Goal: Information Seeking & Learning: Learn about a topic

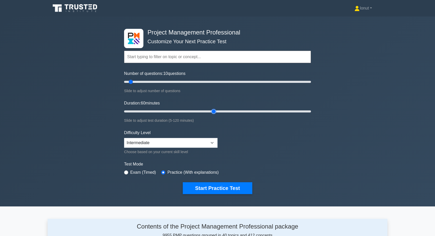
drag, startPoint x: 133, startPoint y: 112, endPoint x: 194, endPoint y: 110, distance: 61.0
type input "60"
click at [210, 110] on input "Duration: 60 minutes" at bounding box center [217, 111] width 187 height 6
drag, startPoint x: 129, startPoint y: 80, endPoint x: 177, endPoint y: 83, distance: 48.0
type input "60"
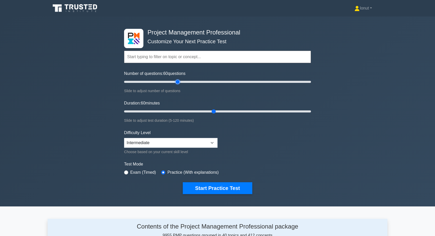
click at [177, 83] on input "Number of questions: 60 questions" at bounding box center [217, 82] width 187 height 6
drag, startPoint x: 214, startPoint y: 111, endPoint x: 233, endPoint y: 111, distance: 18.5
type input "75"
click at [235, 111] on input "Duration: 75 minutes" at bounding box center [217, 111] width 187 height 6
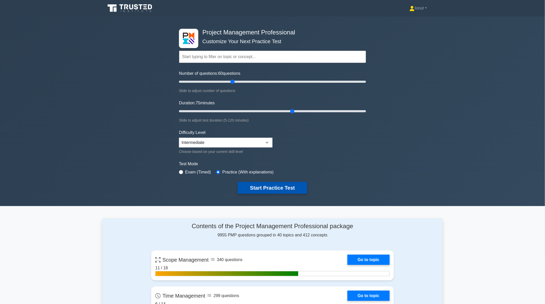
click at [277, 189] on button "Start Practice Test" at bounding box center [272, 188] width 69 height 12
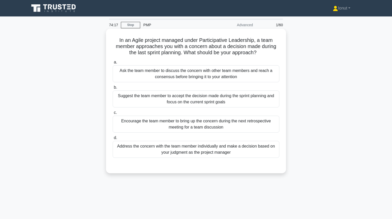
click at [189, 125] on div "Encourage the team member to bring up the concern during the next retrospective…" at bounding box center [196, 124] width 167 height 17
click at [113, 115] on input "c. Encourage the team member to bring up the concern during the next retrospect…" at bounding box center [113, 112] width 0 height 3
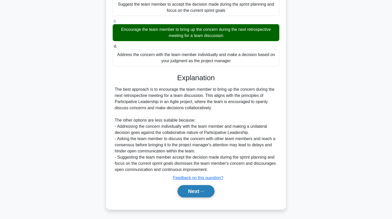
click at [197, 188] on button "Next" at bounding box center [196, 191] width 37 height 12
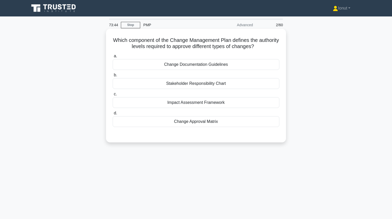
click at [203, 124] on div "Change Approval Matrix" at bounding box center [196, 121] width 167 height 11
click at [113, 115] on input "d. Change Approval Matrix" at bounding box center [113, 113] width 0 height 3
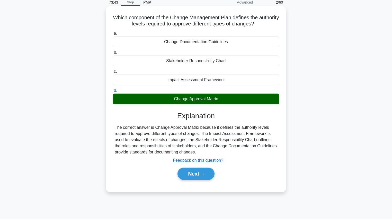
scroll to position [59, 0]
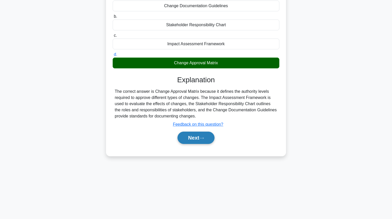
click at [200, 142] on button "Next" at bounding box center [196, 138] width 37 height 12
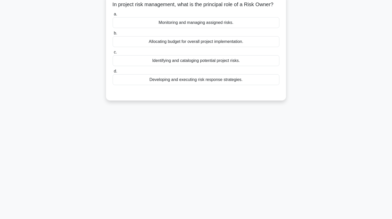
scroll to position [0, 0]
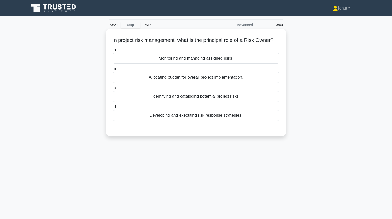
click at [193, 64] on div "Monitoring and managing assigned risks." at bounding box center [196, 58] width 167 height 11
click at [113, 52] on input "a. Monitoring and managing assigned risks." at bounding box center [113, 49] width 0 height 3
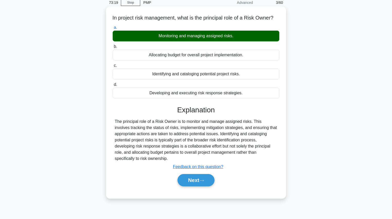
scroll to position [59, 0]
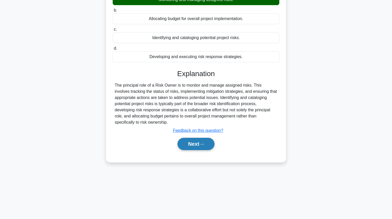
click at [195, 150] on button "Next" at bounding box center [196, 144] width 37 height 12
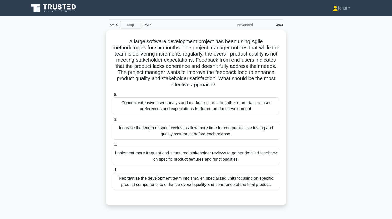
scroll to position [21, 0]
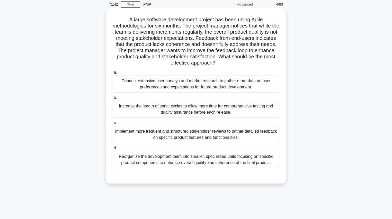
click at [153, 140] on div "Implement more frequent and structured stakeholder reviews to gather detailed f…" at bounding box center [196, 134] width 167 height 17
click at [113, 125] on input "c. Implement more frequent and structured stakeholder reviews to gather detaile…" at bounding box center [113, 122] width 0 height 3
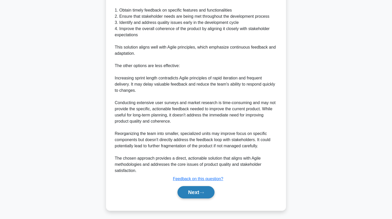
scroll to position [252, 0]
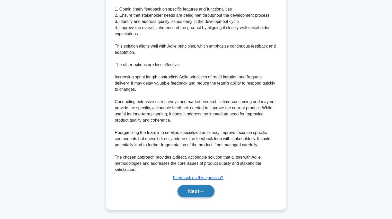
click at [192, 191] on button "Next" at bounding box center [196, 191] width 37 height 12
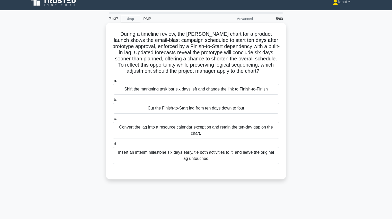
scroll to position [0, 0]
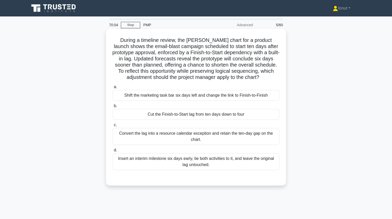
click at [146, 165] on div "Insert an interim milestone six days early, tie both activities to it, and leav…" at bounding box center [196, 161] width 167 height 17
click at [113, 152] on input "d. Insert an interim milestone six days early, tie both activities to it, and l…" at bounding box center [113, 150] width 0 height 3
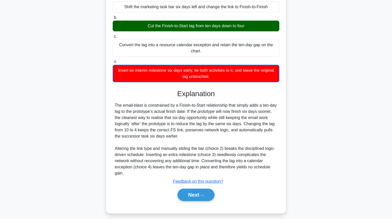
scroll to position [92, 0]
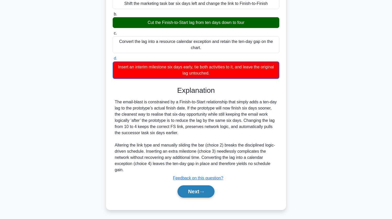
click at [189, 191] on button "Next" at bounding box center [196, 192] width 37 height 12
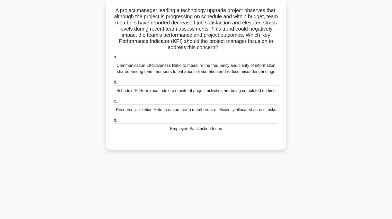
scroll to position [0, 0]
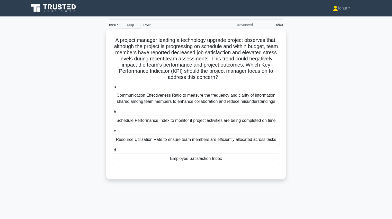
click at [196, 160] on div "Employee Satisfaction Index" at bounding box center [196, 158] width 167 height 11
click at [113, 152] on input "d. Employee Satisfaction Index" at bounding box center [113, 150] width 0 height 3
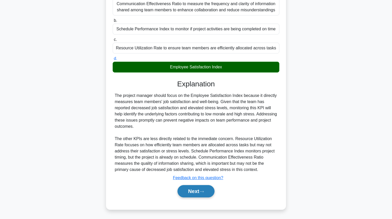
click at [197, 193] on button "Next" at bounding box center [196, 191] width 37 height 12
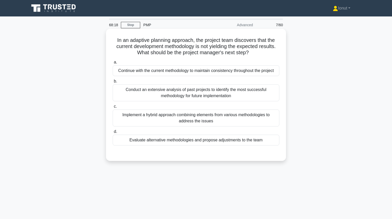
click at [173, 142] on div "Evaluate alternative methodologies and propose adjustments to the team" at bounding box center [196, 140] width 167 height 11
click at [113, 134] on input "d. Evaluate alternative methodologies and propose adjustments to the team" at bounding box center [113, 131] width 0 height 3
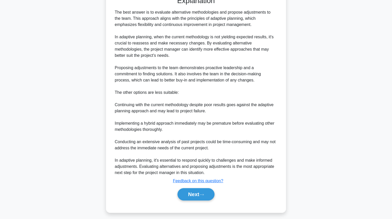
scroll to position [160, 0]
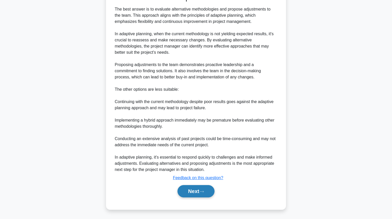
click at [204, 193] on button "Next" at bounding box center [196, 191] width 37 height 12
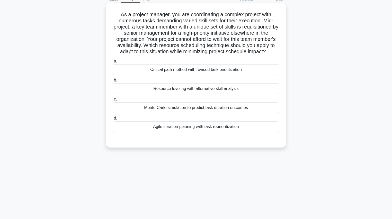
scroll to position [0, 0]
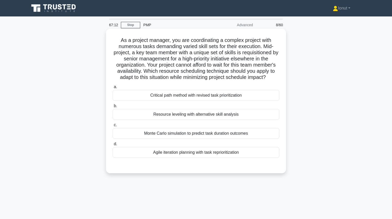
click at [168, 116] on div "Resource leveling with alternative skill analysis" at bounding box center [196, 114] width 167 height 11
click at [178, 115] on div "Resource leveling with alternative skill analysis" at bounding box center [196, 114] width 167 height 11
click at [113, 108] on input "b. Resource leveling with alternative skill analysis" at bounding box center [113, 105] width 0 height 3
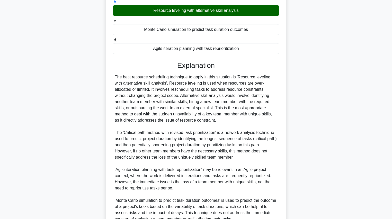
scroll to position [153, 0]
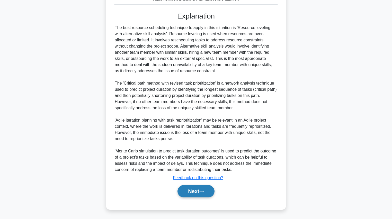
click at [211, 188] on button "Next" at bounding box center [196, 191] width 37 height 12
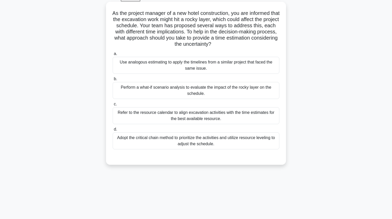
scroll to position [0, 0]
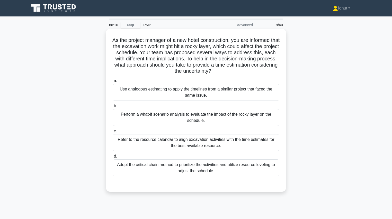
click at [160, 117] on div "Perform a what-if scenario analysis to evaluate the impact of the rocky layer o…" at bounding box center [196, 117] width 167 height 17
click at [113, 108] on input "b. Perform a what-if scenario analysis to evaluate the impact of the rocky laye…" at bounding box center [113, 105] width 0 height 3
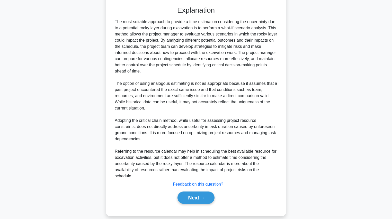
scroll to position [184, 0]
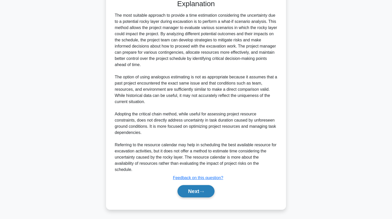
click at [194, 191] on button "Next" at bounding box center [196, 191] width 37 height 12
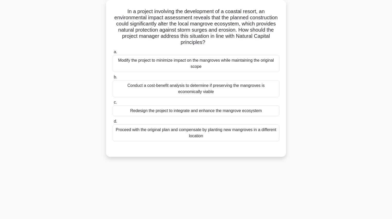
scroll to position [0, 0]
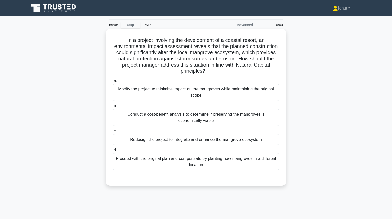
click at [183, 140] on div "Redesign the project to integrate and enhance the mangrove ecosystem" at bounding box center [196, 139] width 167 height 11
click at [113, 133] on input "c. Redesign the project to integrate and enhance the mangrove ecosystem" at bounding box center [113, 131] width 0 height 3
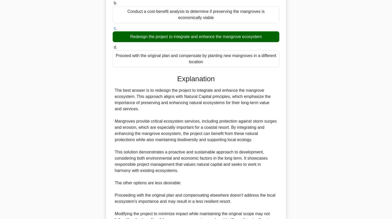
scroll to position [206, 0]
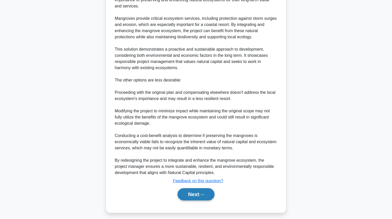
click at [196, 191] on button "Next" at bounding box center [196, 194] width 37 height 12
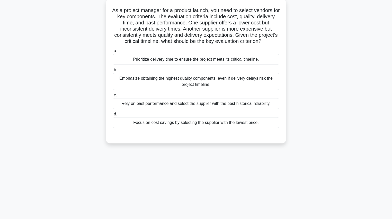
scroll to position [0, 0]
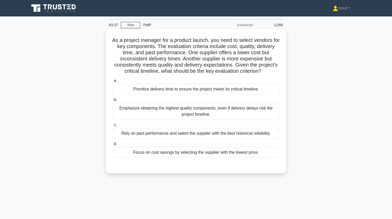
click at [189, 139] on div "Rely on past performance and select the supplier with the best historical relia…" at bounding box center [196, 133] width 167 height 11
click at [113, 127] on input "c. Rely on past performance and select the supplier with the best historical re…" at bounding box center [113, 125] width 0 height 3
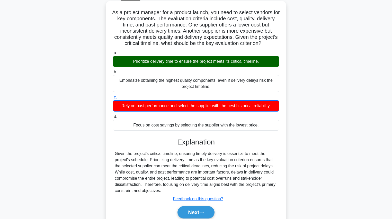
scroll to position [59, 0]
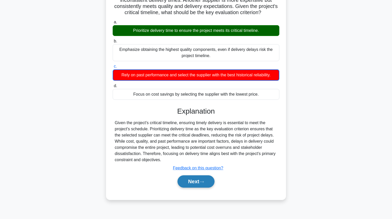
click at [208, 188] on button "Next" at bounding box center [196, 182] width 37 height 12
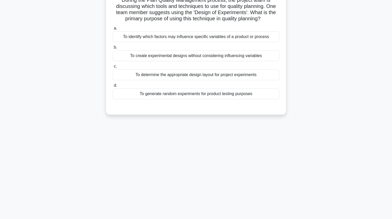
scroll to position [18, 0]
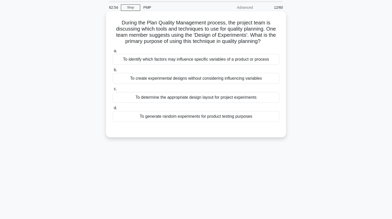
click at [206, 60] on div "To identify which factors may influence specific variables of a product or proc…" at bounding box center [196, 59] width 167 height 11
click at [113, 53] on input "a. To identify which factors may influence specific variables of a product or p…" at bounding box center [113, 50] width 0 height 3
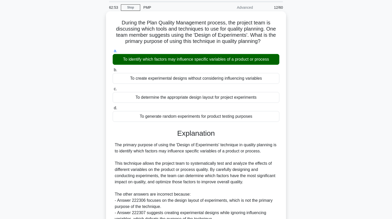
scroll to position [79, 0]
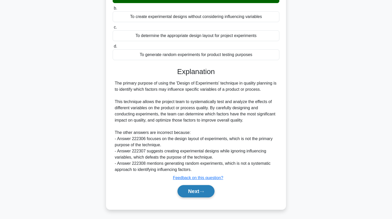
click at [204, 193] on button "Next" at bounding box center [196, 191] width 37 height 12
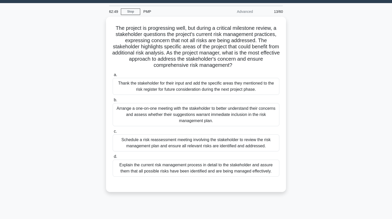
scroll to position [21, 0]
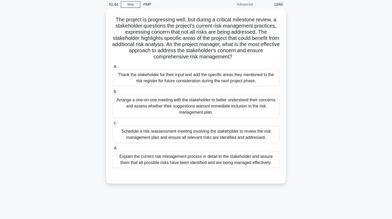
click at [170, 108] on div "Arrange a one-on-one meeting with the stakeholder to better understand their co…" at bounding box center [196, 106] width 167 height 23
click at [113, 93] on input "b. Arrange a one-on-one meeting with the stakeholder to better understand their…" at bounding box center [113, 91] width 0 height 3
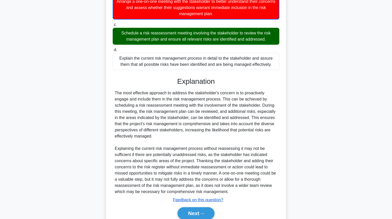
scroll to position [141, 0]
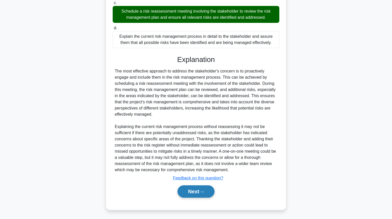
click at [199, 187] on button "Next" at bounding box center [196, 192] width 37 height 12
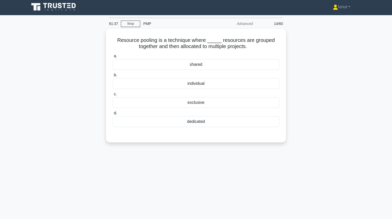
scroll to position [0, 0]
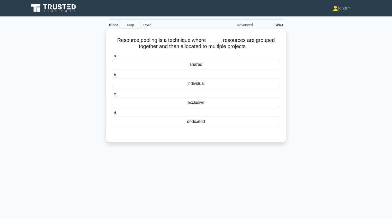
click at [200, 64] on div "shared" at bounding box center [196, 64] width 167 height 11
click at [113, 58] on input "a. shared" at bounding box center [113, 56] width 0 height 3
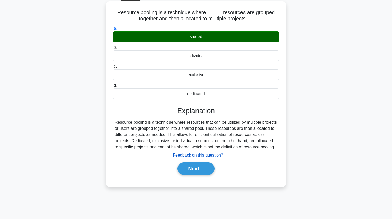
scroll to position [59, 0]
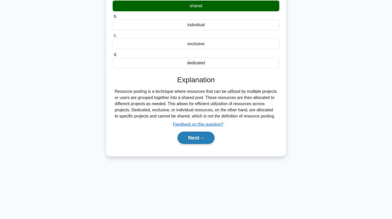
click at [188, 137] on button "Next" at bounding box center [196, 138] width 37 height 12
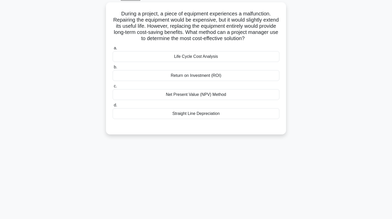
scroll to position [0, 0]
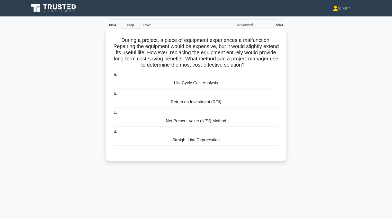
click at [180, 142] on div "Straight Line Depreciation" at bounding box center [196, 140] width 167 height 11
click at [113, 134] on input "d. Straight Line Depreciation" at bounding box center [113, 131] width 0 height 3
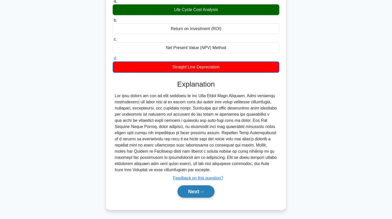
click at [192, 193] on button "Next" at bounding box center [196, 192] width 37 height 12
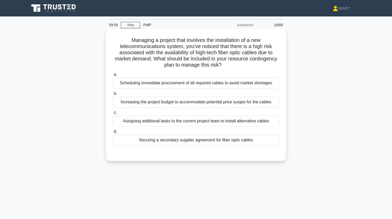
click at [214, 86] on div "Scheduling immediate procurement of all required cables to avoid market shortag…" at bounding box center [196, 83] width 167 height 11
click at [113, 76] on input "a. Scheduling immediate procurement of all required cables to avoid market shor…" at bounding box center [113, 74] width 0 height 3
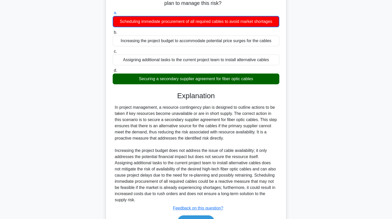
scroll to position [92, 0]
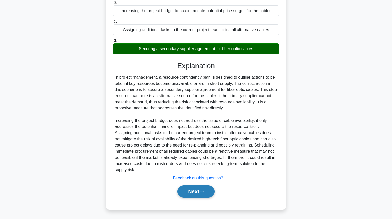
click at [198, 190] on button "Next" at bounding box center [196, 192] width 37 height 12
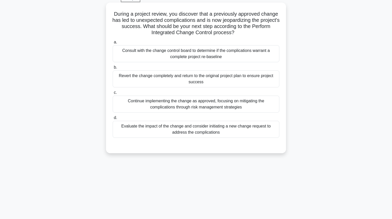
scroll to position [0, 0]
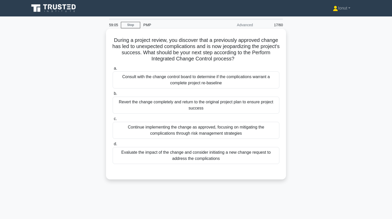
click at [181, 155] on div "Evaluate the impact of the change and consider initiating a new change request …" at bounding box center [196, 155] width 167 height 17
click at [113, 146] on input "d. Evaluate the impact of the change and consider initiating a new change reque…" at bounding box center [113, 144] width 0 height 3
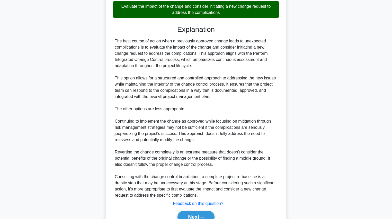
scroll to position [172, 0]
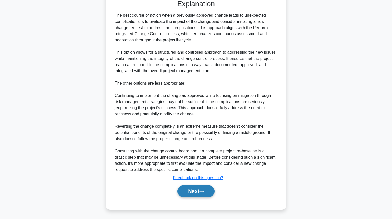
click at [190, 191] on button "Next" at bounding box center [196, 191] width 37 height 12
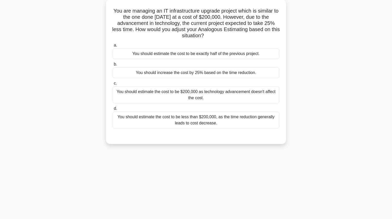
scroll to position [0, 0]
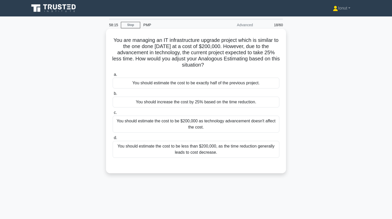
click at [159, 150] on div "You should estimate the cost to be less than $200,000, as the time reduction ge…" at bounding box center [196, 149] width 167 height 17
click at [113, 140] on input "d. You should estimate the cost to be less than $200,000, as the time reduction…" at bounding box center [113, 137] width 0 height 3
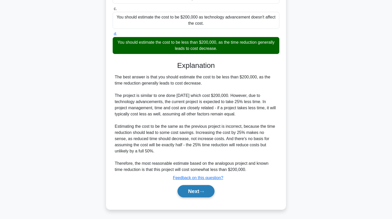
click at [181, 187] on button "Next" at bounding box center [196, 191] width 37 height 12
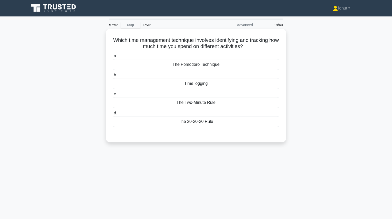
click at [183, 107] on div "The Two-Minute Rule" at bounding box center [196, 102] width 167 height 11
click at [113, 96] on input "c. The Two-Minute Rule" at bounding box center [113, 94] width 0 height 3
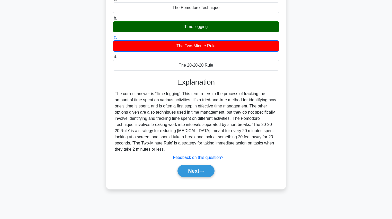
scroll to position [59, 0]
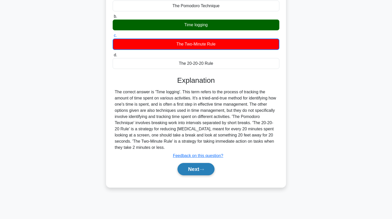
click at [201, 170] on button "Next" at bounding box center [196, 169] width 37 height 12
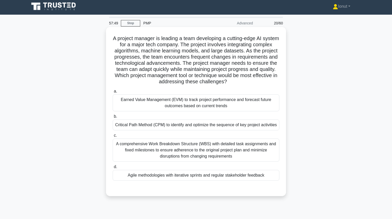
scroll to position [0, 0]
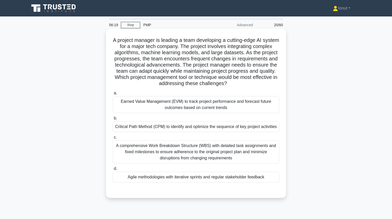
click at [214, 177] on div "Agile methodologies with iterative sprints and regular stakeholder feedback" at bounding box center [196, 177] width 167 height 11
click at [113, 171] on input "d. Agile methodologies with iterative sprints and regular stakeholder feedback" at bounding box center [113, 168] width 0 height 3
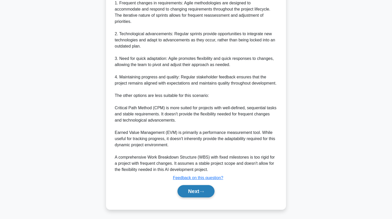
click at [204, 193] on icon at bounding box center [201, 191] width 5 height 3
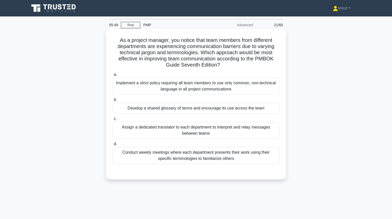
click at [186, 111] on div "Develop a shared glossary of terms and encourage its use across the team" at bounding box center [196, 108] width 167 height 11
click at [113, 102] on input "b. Develop a shared glossary of terms and encourage its use across the team" at bounding box center [113, 99] width 0 height 3
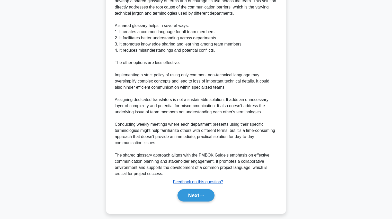
scroll to position [197, 0]
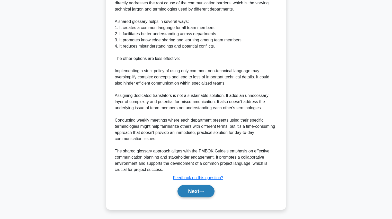
click at [191, 193] on button "Next" at bounding box center [196, 191] width 37 height 12
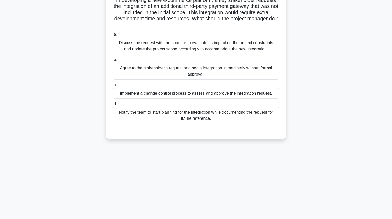
scroll to position [0, 0]
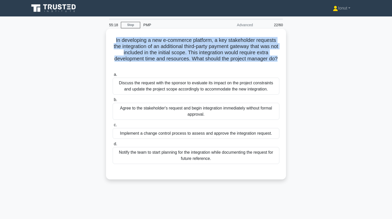
drag, startPoint x: 115, startPoint y: 39, endPoint x: 285, endPoint y: 61, distance: 171.5
click at [285, 61] on div "In developing a new e-commerce platform, a key stakeholder requests the integra…" at bounding box center [196, 104] width 180 height 151
copy h5 "In developing a new e-commerce platform, a key stakeholder requests the integra…"
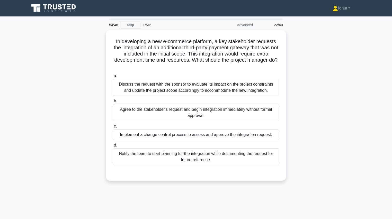
click at [85, 86] on div "In developing a new e-commerce platform, a key stakeholder requests the integra…" at bounding box center [196, 108] width 340 height 157
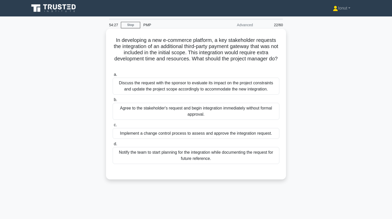
click at [165, 134] on div "Implement a change control process to assess and approve the integration reques…" at bounding box center [196, 133] width 167 height 11
click at [113, 127] on input "c. Implement a change control process to assess and approve the integration req…" at bounding box center [113, 125] width 0 height 3
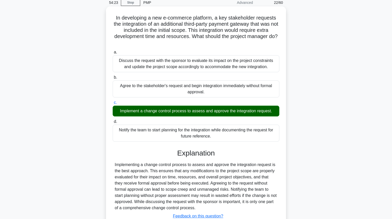
scroll to position [61, 0]
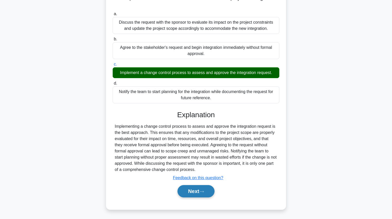
click at [210, 194] on button "Next" at bounding box center [196, 191] width 37 height 12
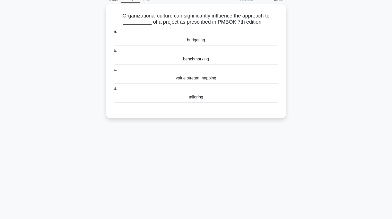
scroll to position [0, 0]
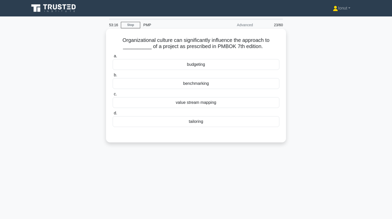
click at [207, 85] on div "benchmarking" at bounding box center [196, 83] width 167 height 11
click at [113, 77] on input "b. benchmarking" at bounding box center [113, 75] width 0 height 3
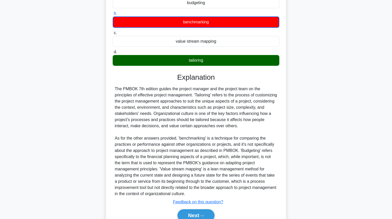
scroll to position [86, 0]
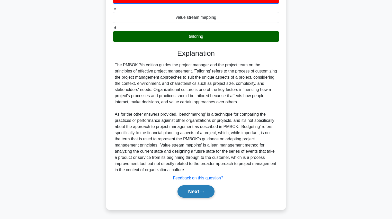
click at [184, 187] on button "Next" at bounding box center [196, 192] width 37 height 12
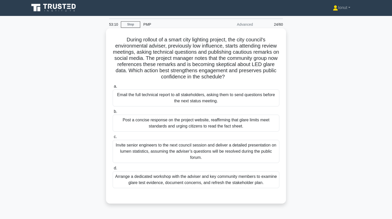
scroll to position [0, 0]
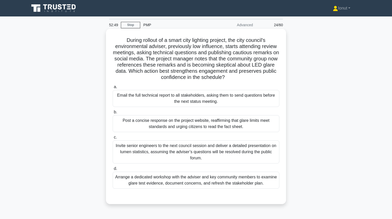
drag, startPoint x: 237, startPoint y: 79, endPoint x: 115, endPoint y: 40, distance: 128.0
click at [115, 40] on h5 "During rollout of a smart city lighting project, the city council's environment…" at bounding box center [196, 59] width 168 height 44
copy h5 "During rollout of a smart city lighting project, the city council's environment…"
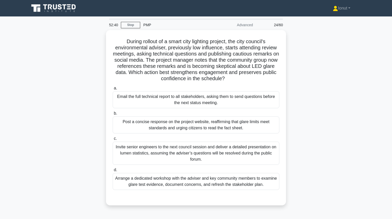
click at [81, 79] on div "During rollout of a smart city lighting project, the city council's environment…" at bounding box center [196, 121] width 340 height 182
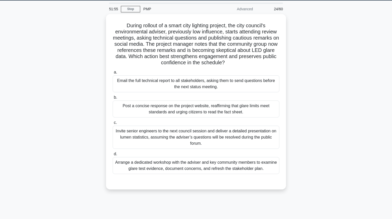
scroll to position [21, 0]
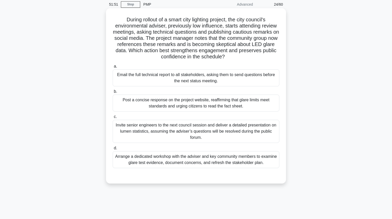
click at [146, 165] on div "Arrange a dedicated workshop with the adviser and key community members to exam…" at bounding box center [196, 159] width 167 height 17
click at [113, 150] on input "d. Arrange a dedicated workshop with the adviser and key community members to e…" at bounding box center [113, 148] width 0 height 3
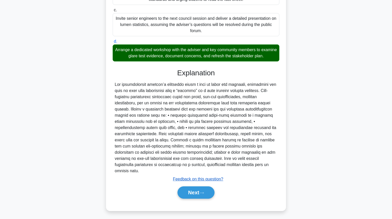
scroll to position [129, 0]
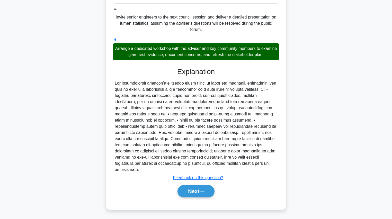
click at [189, 185] on div "Next" at bounding box center [196, 191] width 167 height 16
click at [189, 187] on button "Next" at bounding box center [196, 191] width 37 height 12
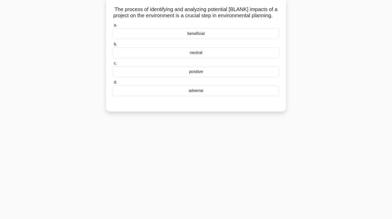
scroll to position [0, 0]
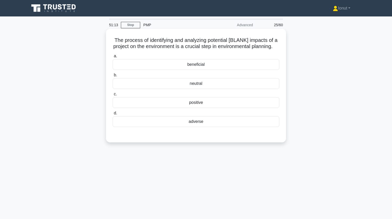
click at [190, 127] on div "adverse" at bounding box center [196, 121] width 167 height 11
click at [113, 115] on input "d. adverse" at bounding box center [113, 113] width 0 height 3
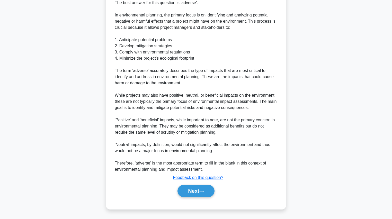
scroll to position [153, 0]
click at [188, 189] on button "Next" at bounding box center [196, 191] width 37 height 12
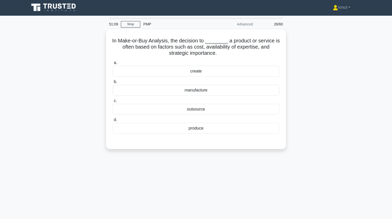
scroll to position [0, 0]
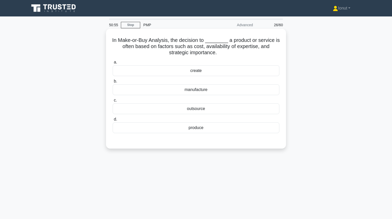
click at [195, 112] on div "outsource" at bounding box center [196, 108] width 167 height 11
click at [113, 102] on input "c. outsource" at bounding box center [113, 100] width 0 height 3
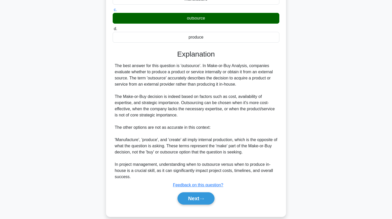
scroll to position [98, 0]
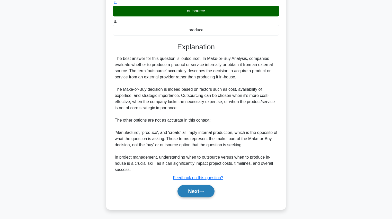
click at [191, 187] on button "Next" at bounding box center [196, 191] width 37 height 12
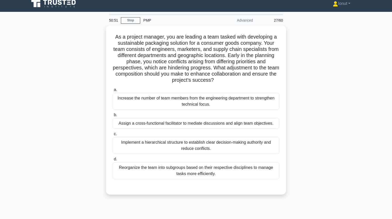
scroll to position [21, 0]
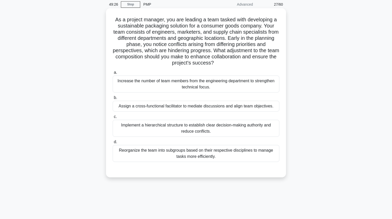
click at [159, 158] on div "Reorganize the team into subgroups based on their respective disciplines to man…" at bounding box center [196, 153] width 167 height 17
click at [113, 144] on input "d. Reorganize the team into subgroups based on their respective disciplines to …" at bounding box center [113, 142] width 0 height 3
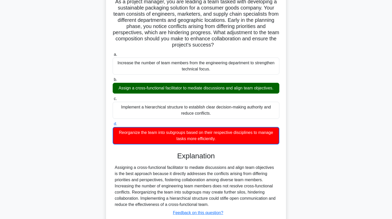
scroll to position [73, 0]
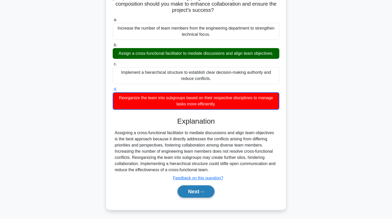
click at [198, 193] on button "Next" at bounding box center [196, 192] width 37 height 12
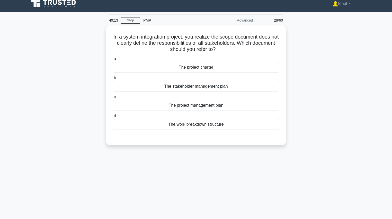
scroll to position [0, 0]
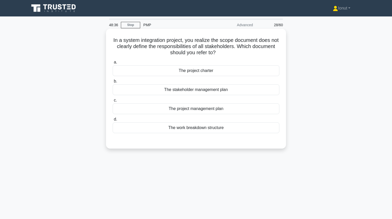
click at [176, 93] on div "The stakeholder management plan" at bounding box center [196, 89] width 167 height 11
click at [113, 83] on input "b. The stakeholder management plan" at bounding box center [113, 81] width 0 height 3
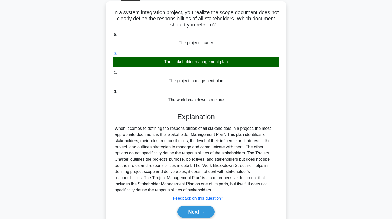
scroll to position [59, 0]
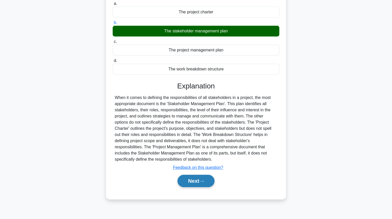
click at [186, 185] on button "Next" at bounding box center [196, 181] width 37 height 12
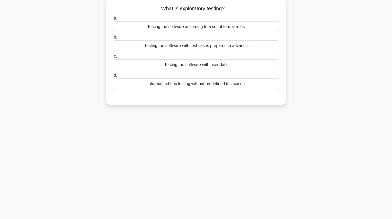
scroll to position [0, 0]
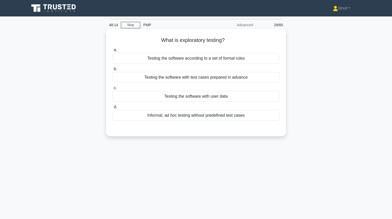
click at [173, 118] on div "Informal, ad hoc testing without predefined test cases" at bounding box center [196, 115] width 167 height 11
click at [113, 109] on input "d. Informal, ad hoc testing without predefined test cases" at bounding box center [113, 107] width 0 height 3
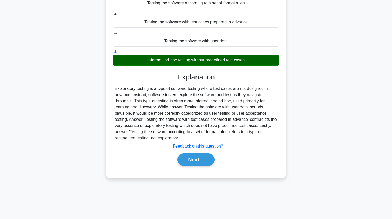
scroll to position [59, 0]
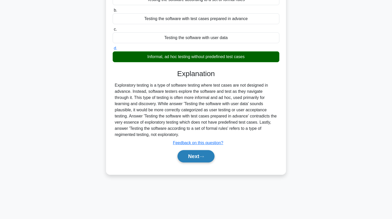
click at [194, 160] on button "Next" at bounding box center [196, 156] width 37 height 12
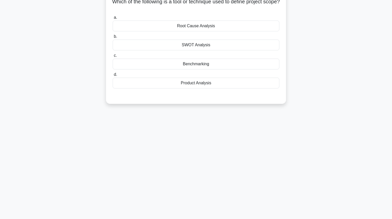
scroll to position [0, 0]
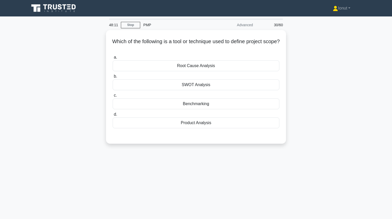
click at [65, 100] on div "Which of the following is a tool or technique used to define project scope? .sp…" at bounding box center [196, 90] width 340 height 120
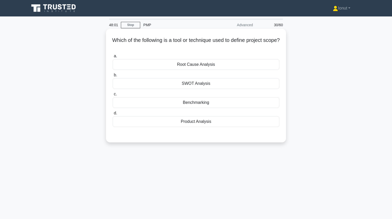
click at [193, 124] on div "Product Analysis" at bounding box center [196, 121] width 167 height 11
click at [113, 115] on input "d. Product Analysis" at bounding box center [113, 113] width 0 height 3
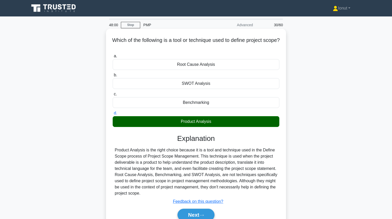
scroll to position [59, 0]
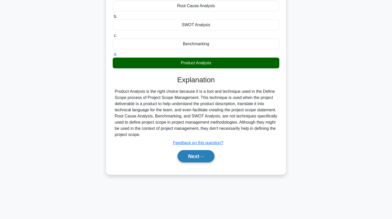
click at [195, 156] on button "Next" at bounding box center [196, 156] width 37 height 12
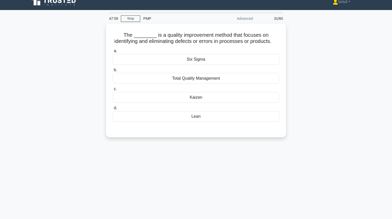
scroll to position [0, 0]
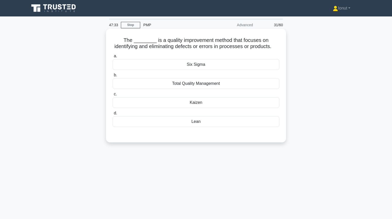
click at [193, 70] on div "Six Sigma" at bounding box center [196, 64] width 167 height 11
click at [113, 58] on input "a. Six Sigma" at bounding box center [113, 56] width 0 height 3
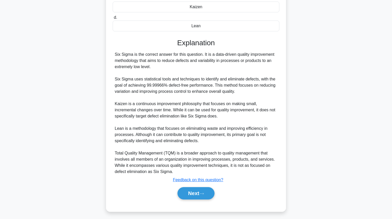
scroll to position [103, 0]
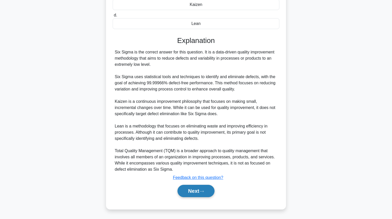
click at [209, 191] on button "Next" at bounding box center [196, 191] width 37 height 12
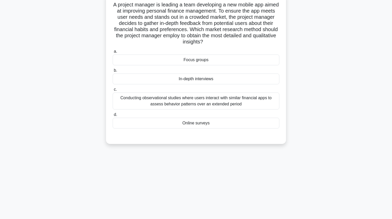
scroll to position [0, 0]
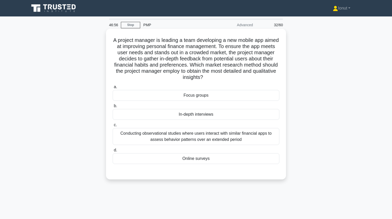
drag, startPoint x: 236, startPoint y: 79, endPoint x: 110, endPoint y: 40, distance: 131.5
click at [110, 40] on div "A project manager is leading a team developing a new mobile app aimed at improv…" at bounding box center [196, 104] width 176 height 147
copy h5 "A project manager is leading a team developing a new mobile app aimed at improv…"
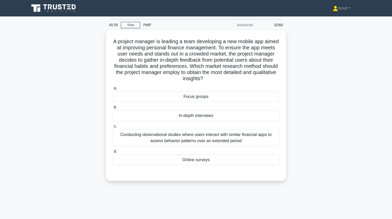
click at [77, 112] on div "A project manager is leading a team developing a new mobile app aimed at improv…" at bounding box center [196, 108] width 340 height 157
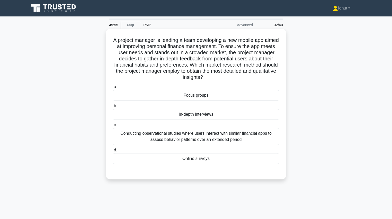
click at [161, 116] on div "In-depth interviews" at bounding box center [196, 114] width 167 height 11
click at [113, 108] on input "b. In-depth interviews" at bounding box center [113, 105] width 0 height 3
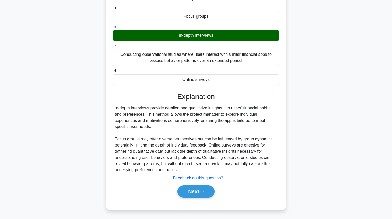
scroll to position [79, 0]
click at [195, 194] on button "Next" at bounding box center [196, 191] width 37 height 12
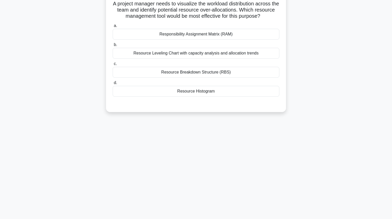
scroll to position [0, 0]
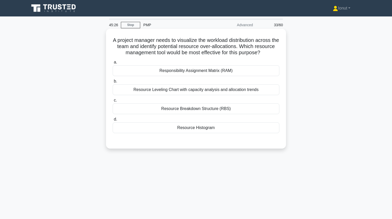
click at [147, 95] on div "Resource Leveling Chart with capacity analysis and allocation trends" at bounding box center [196, 89] width 167 height 11
click at [113, 83] on input "b. Resource Leveling Chart with capacity analysis and allocation trends" at bounding box center [113, 81] width 0 height 3
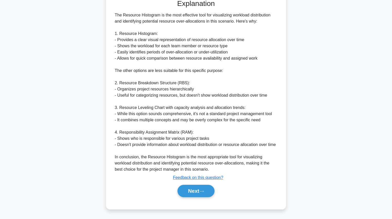
scroll to position [154, 0]
click at [186, 190] on button "Next" at bounding box center [196, 191] width 37 height 12
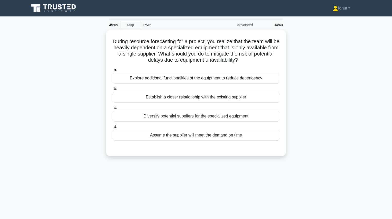
scroll to position [0, 0]
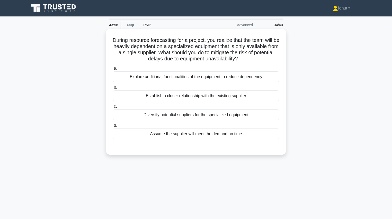
click at [165, 99] on div "Establish a closer relationship with the existing supplier" at bounding box center [196, 96] width 167 height 11
click at [113, 89] on input "b. Establish a closer relationship with the existing supplier" at bounding box center [113, 87] width 0 height 3
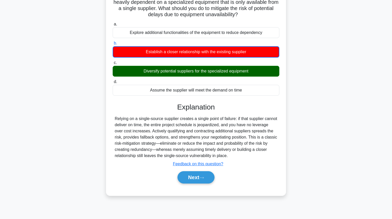
scroll to position [59, 0]
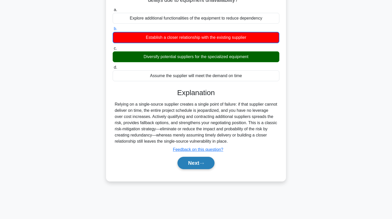
click at [190, 164] on button "Next" at bounding box center [196, 163] width 37 height 12
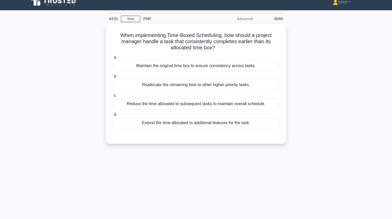
scroll to position [0, 0]
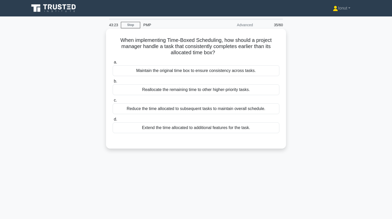
click at [208, 91] on div "Reallocate the remaining time to other higher-priority tasks." at bounding box center [196, 89] width 167 height 11
click at [113, 83] on input "b. Reallocate the remaining time to other higher-priority tasks." at bounding box center [113, 81] width 0 height 3
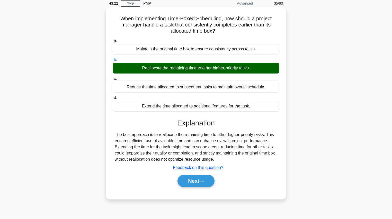
scroll to position [59, 0]
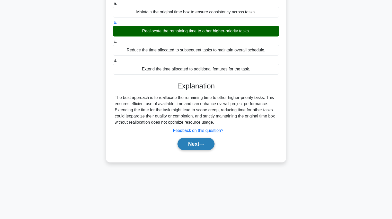
click at [202, 144] on icon at bounding box center [202, 145] width 4 height 2
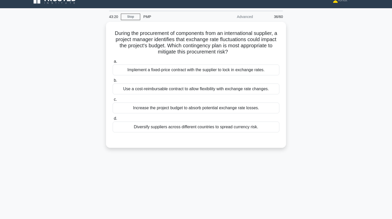
scroll to position [0, 0]
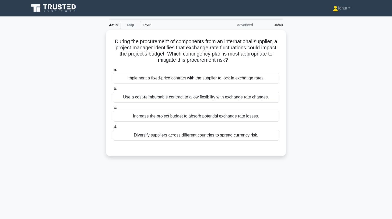
click at [58, 137] on div "During the procurement of components from an international supplier, a project …" at bounding box center [196, 96] width 340 height 132
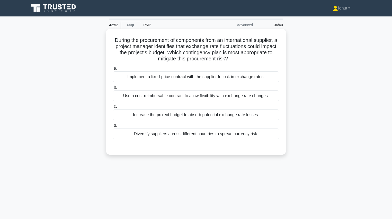
click at [164, 100] on div "Use a cost-reimbursable contract to allow flexibility with exchange rate change…" at bounding box center [196, 96] width 167 height 11
click at [113, 89] on input "b. Use a cost-reimbursable contract to allow flexibility with exchange rate cha…" at bounding box center [113, 87] width 0 height 3
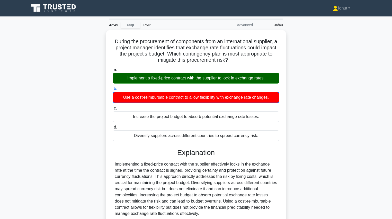
click at [73, 107] on div "During the procurement of components from an international supplier, a project …" at bounding box center [196, 145] width 340 height 230
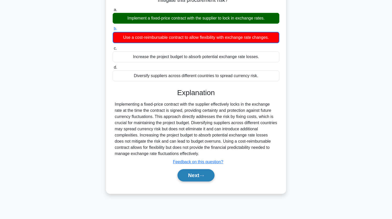
click at [182, 174] on button "Next" at bounding box center [196, 175] width 37 height 12
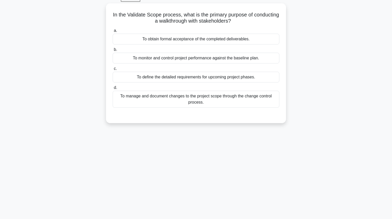
scroll to position [0, 0]
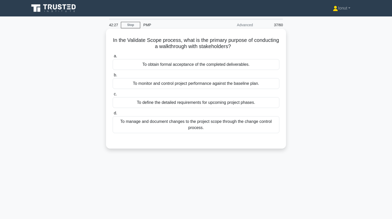
click at [178, 67] on div "To obtain formal acceptance of the completed deliverables." at bounding box center [196, 64] width 167 height 11
click at [113, 58] on input "a. To obtain formal acceptance of the completed deliverables." at bounding box center [113, 56] width 0 height 3
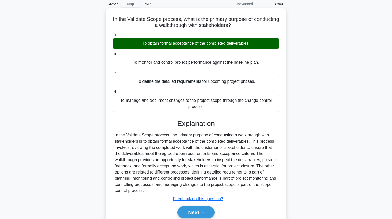
scroll to position [59, 0]
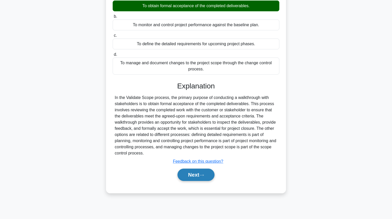
click at [184, 176] on button "Next" at bounding box center [196, 175] width 37 height 12
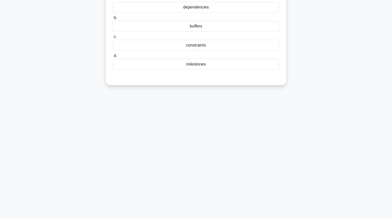
scroll to position [0, 0]
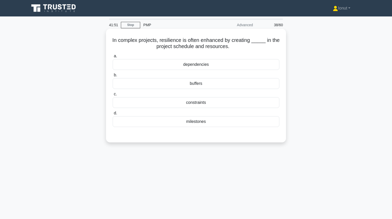
click at [196, 67] on div "dependencies" at bounding box center [196, 64] width 167 height 11
click at [113, 58] on input "a. dependencies" at bounding box center [113, 56] width 0 height 3
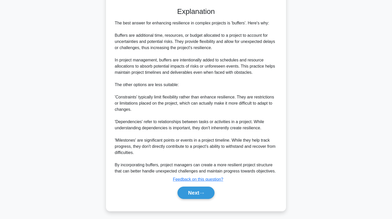
scroll to position [129, 0]
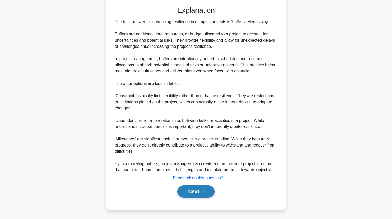
click at [194, 189] on button "Next" at bounding box center [196, 192] width 37 height 12
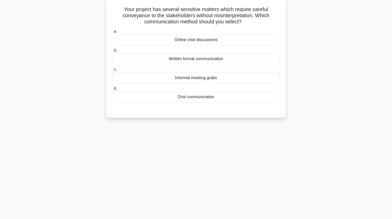
scroll to position [0, 0]
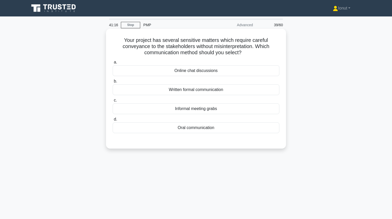
click at [183, 90] on div "Written formal communication" at bounding box center [196, 89] width 167 height 11
click at [203, 92] on div "Written formal communication" at bounding box center [196, 89] width 167 height 11
click at [113, 83] on input "b. Written formal communication" at bounding box center [113, 81] width 0 height 3
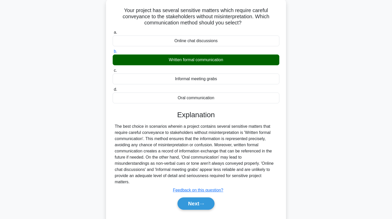
scroll to position [59, 0]
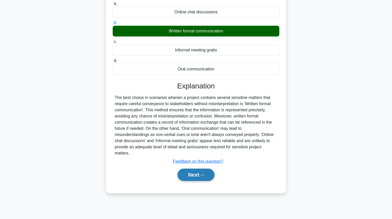
click at [186, 169] on button "Next" at bounding box center [196, 175] width 37 height 12
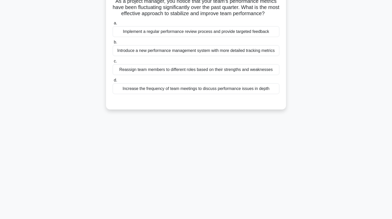
scroll to position [0, 0]
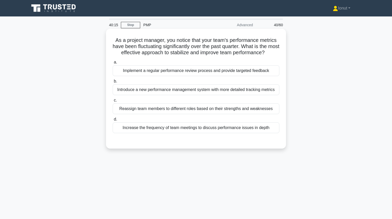
click at [168, 76] on div "Implement a regular performance review process and provide targeted feedback" at bounding box center [196, 70] width 167 height 11
click at [113, 64] on input "a. Implement a regular performance review process and provide targeted feedback" at bounding box center [113, 62] width 0 height 3
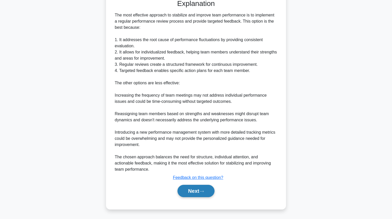
click at [199, 191] on button "Next" at bounding box center [196, 191] width 37 height 12
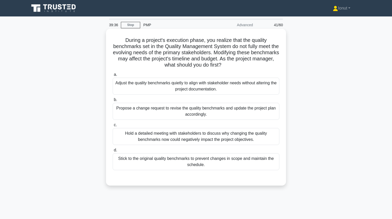
click at [166, 114] on div "Propose a change request to revise the quality benchmarks and update the projec…" at bounding box center [196, 111] width 167 height 17
click at [113, 102] on input "b. Propose a change request to revise the quality benchmarks and update the pro…" at bounding box center [113, 99] width 0 height 3
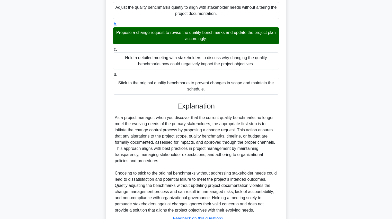
scroll to position [82, 0]
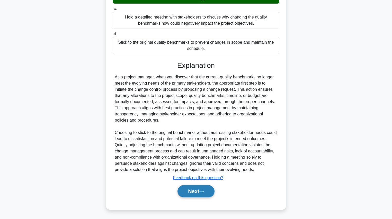
click at [198, 187] on button "Next" at bounding box center [196, 191] width 37 height 12
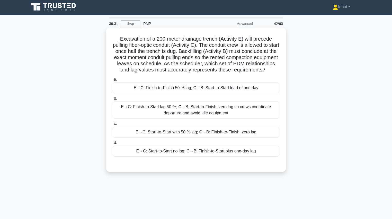
scroll to position [0, 0]
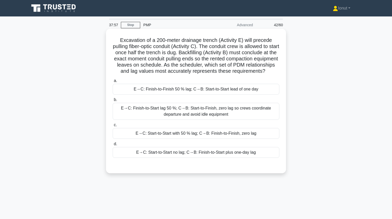
click at [160, 116] on div "E→C: Finish-to-Start lag 50 %; C→B: Start-to-Finish, zero lag so crews coordina…" at bounding box center [196, 111] width 167 height 17
click at [113, 102] on input "b. E→C: Finish-to-Start lag 50 %; C→B: Start-to-Finish, zero lag so crews coord…" at bounding box center [113, 99] width 0 height 3
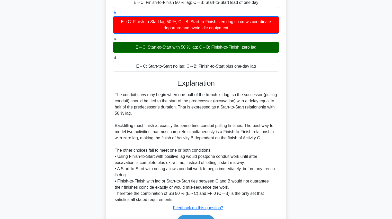
scroll to position [123, 0]
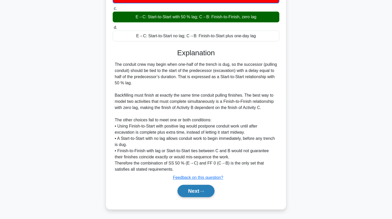
click at [207, 194] on button "Next" at bounding box center [196, 191] width 37 height 12
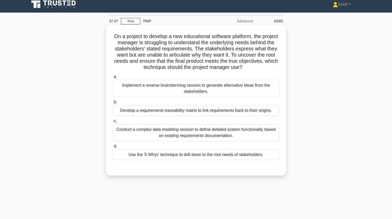
scroll to position [0, 0]
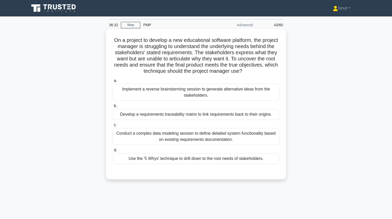
click at [156, 158] on div "Use the '5 Whys' technique to drill down to the root needs of stakeholders." at bounding box center [196, 158] width 167 height 11
click at [113, 152] on input "d. Use the '5 Whys' technique to drill down to the root needs of stakeholders." at bounding box center [113, 150] width 0 height 3
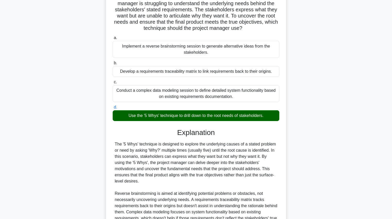
scroll to position [82, 0]
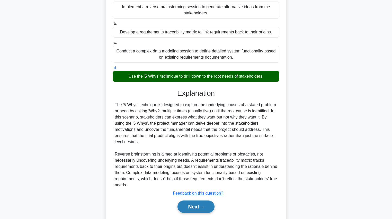
click at [186, 202] on button "Next" at bounding box center [196, 207] width 37 height 12
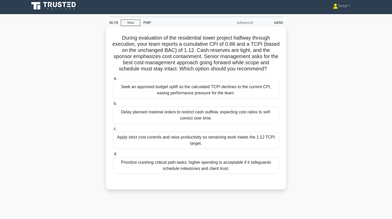
scroll to position [0, 0]
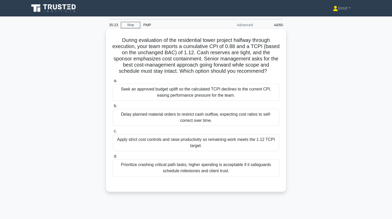
click at [158, 145] on div "Apply strict cost controls and raise productivity so remaining work meets the 1…" at bounding box center [196, 142] width 167 height 17
click at [113, 133] on input "c. Apply strict cost controls and raise productivity so remaining work meets th…" at bounding box center [113, 131] width 0 height 3
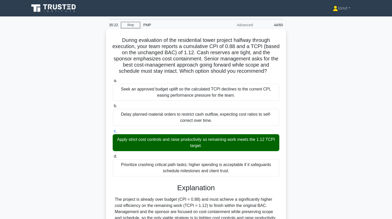
scroll to position [85, 0]
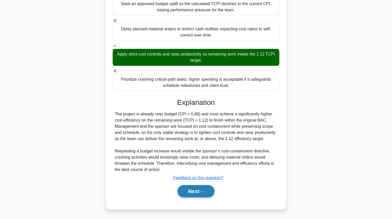
click at [186, 193] on button "Next" at bounding box center [196, 191] width 37 height 12
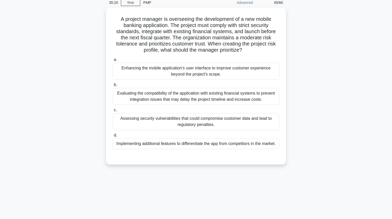
scroll to position [0, 0]
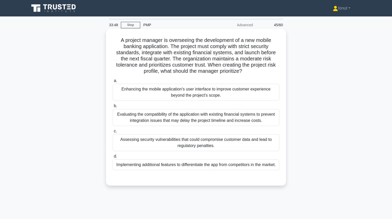
click at [143, 115] on div "Evaluating the compatibility of the application with existing financial systems…" at bounding box center [196, 117] width 167 height 17
click at [113, 108] on input "b. Evaluating the compatibility of the application with existing financial syst…" at bounding box center [113, 105] width 0 height 3
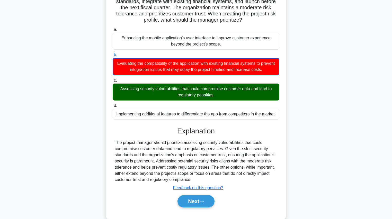
scroll to position [62, 0]
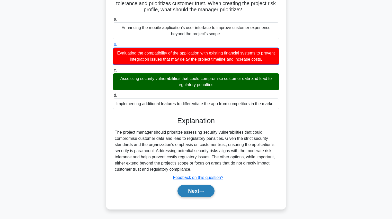
click at [196, 197] on button "Next" at bounding box center [196, 191] width 37 height 12
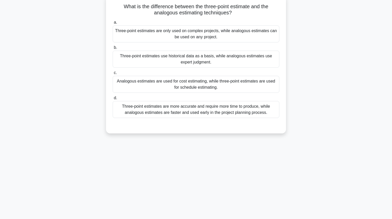
scroll to position [0, 0]
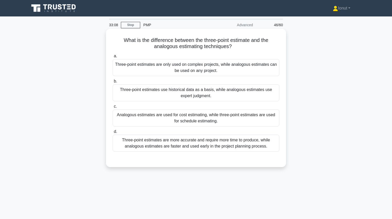
click at [163, 124] on div "Analogous estimates are used for cost estimating, while three-point estimates a…" at bounding box center [196, 118] width 167 height 17
click at [113, 108] on input "c. Analogous estimates are used for cost estimating, while three-point estimate…" at bounding box center [113, 106] width 0 height 3
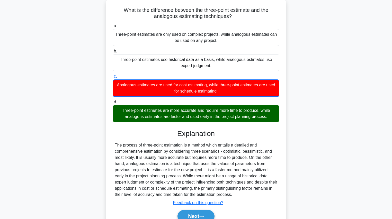
scroll to position [59, 0]
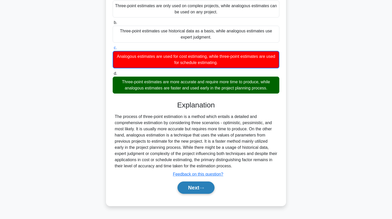
click at [186, 183] on button "Next" at bounding box center [196, 188] width 37 height 12
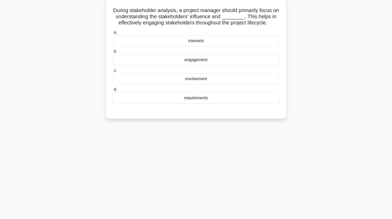
scroll to position [0, 0]
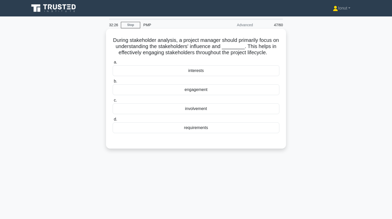
click at [203, 132] on div "requirements" at bounding box center [196, 128] width 167 height 11
click at [113, 121] on input "d. requirements" at bounding box center [113, 119] width 0 height 3
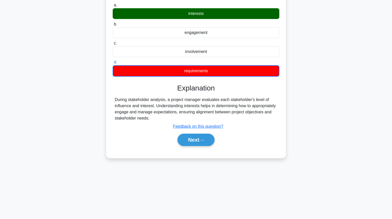
scroll to position [59, 0]
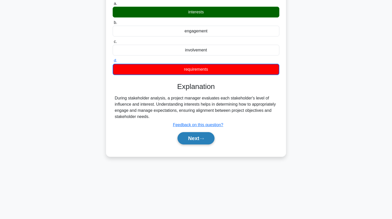
click at [204, 140] on button "Next" at bounding box center [196, 138] width 37 height 12
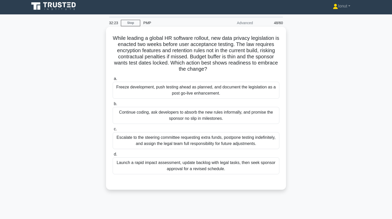
scroll to position [0, 0]
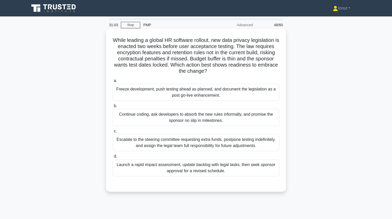
click at [159, 170] on div "Launch a rapid impact assessment, update backlog with legal tasks, then seek sp…" at bounding box center [196, 168] width 167 height 17
click at [113, 158] on input "d. Launch a rapid impact assessment, update backlog with legal tasks, then seek…" at bounding box center [113, 156] width 0 height 3
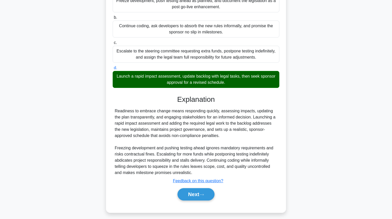
scroll to position [92, 0]
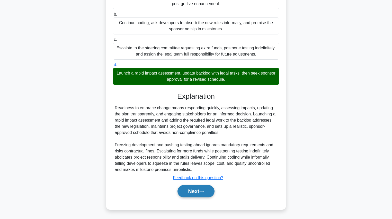
click at [185, 191] on button "Next" at bounding box center [196, 191] width 37 height 12
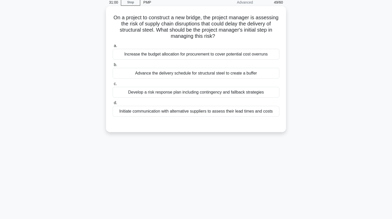
scroll to position [0, 0]
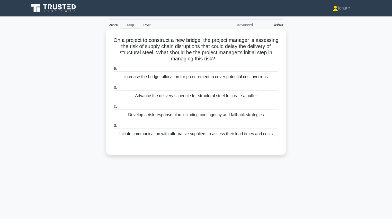
click at [148, 116] on div "Develop a risk response plan including contingency and fallback strategies" at bounding box center [196, 115] width 167 height 11
click at [113, 108] on input "c. Develop a risk response plan including contingency and fallback strategies" at bounding box center [113, 106] width 0 height 3
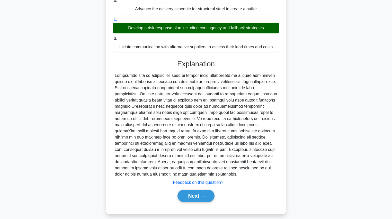
scroll to position [92, 0]
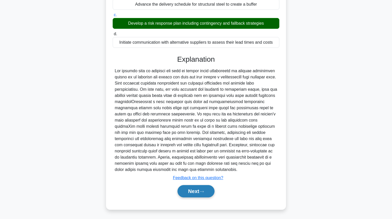
click at [184, 193] on button "Next" at bounding box center [196, 191] width 37 height 12
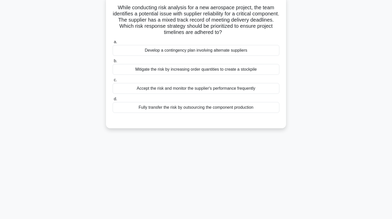
scroll to position [0, 0]
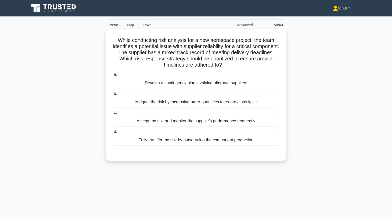
drag, startPoint x: 117, startPoint y: 39, endPoint x: 216, endPoint y: 60, distance: 101.4
click at [239, 66] on h5 "While conducting risk analysis for a new aerospace project, the team identifies…" at bounding box center [196, 52] width 168 height 31
copy h5 "While conducting risk analysis for a new aerospace project, the team identifies…"
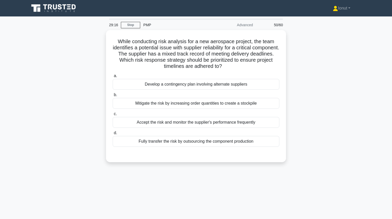
click at [96, 92] on div "While conducting risk analysis for a new aerospace project, the team identifies…" at bounding box center [196, 99] width 340 height 138
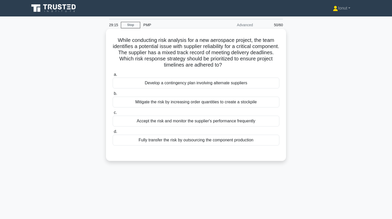
click at [169, 85] on div "Develop a contingency plan involving alternate suppliers" at bounding box center [196, 83] width 167 height 11
click at [113, 76] on input "a. Develop a contingency plan involving alternate suppliers" at bounding box center [113, 74] width 0 height 3
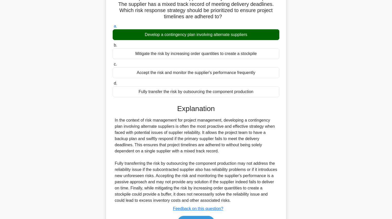
scroll to position [79, 0]
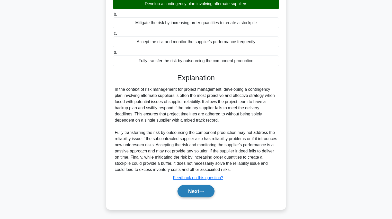
click at [186, 192] on button "Next" at bounding box center [196, 191] width 37 height 12
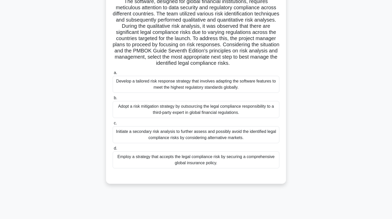
scroll to position [59, 0]
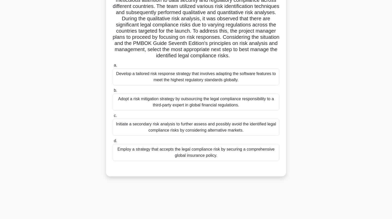
click at [176, 83] on div "Develop a tailored risk response strategy that involves adapting the software f…" at bounding box center [196, 76] width 167 height 17
click at [113, 67] on input "a. Develop a tailored risk response strategy that involves adapting the softwar…" at bounding box center [113, 65] width 0 height 3
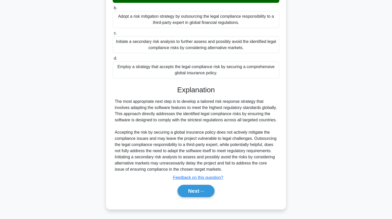
scroll to position [147, 0]
click at [187, 191] on button "Next" at bounding box center [196, 191] width 37 height 12
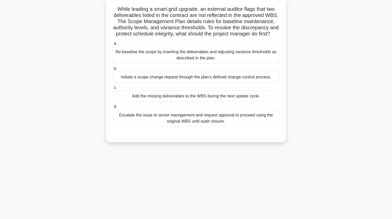
scroll to position [0, 0]
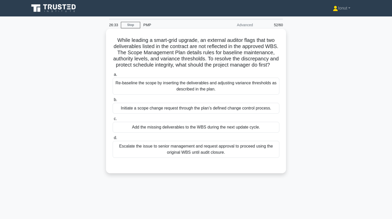
click at [163, 112] on div "Initiate a scope change request through the plan’s defined change control proce…" at bounding box center [196, 108] width 167 height 11
click at [113, 102] on input "b. Initiate a scope change request through the plan’s defined change control pr…" at bounding box center [113, 99] width 0 height 3
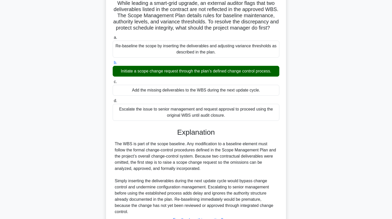
scroll to position [85, 0]
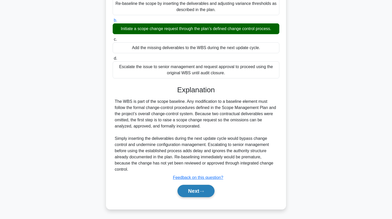
click at [198, 191] on button "Next" at bounding box center [196, 191] width 37 height 12
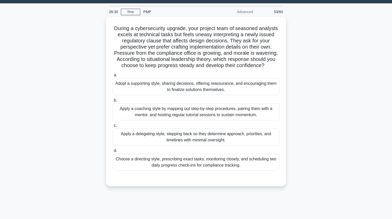
scroll to position [21, 0]
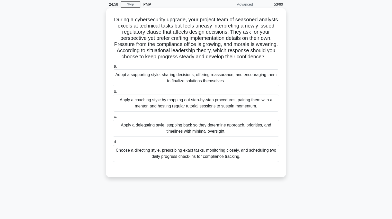
click at [152, 84] on div "Adopt a supporting style, sharing decisions, offering reassurance, and encourag…" at bounding box center [196, 77] width 167 height 17
click at [113, 68] on input "a. Adopt a supporting style, sharing decisions, offering reassurance, and encou…" at bounding box center [113, 66] width 0 height 3
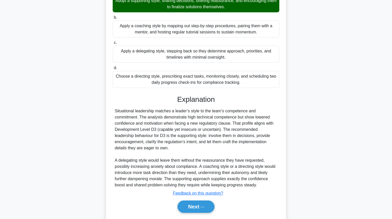
scroll to position [110, 0]
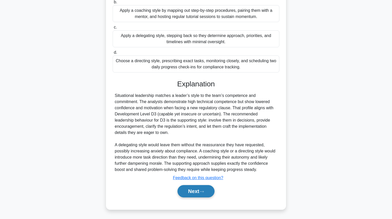
click at [187, 191] on button "Next" at bounding box center [196, 191] width 37 height 12
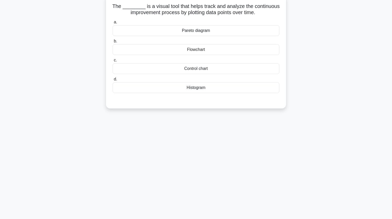
scroll to position [0, 0]
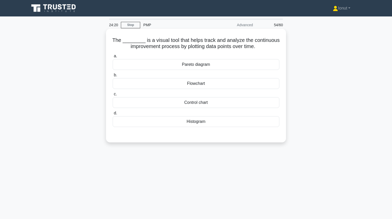
click at [198, 62] on div "Pareto diagram" at bounding box center [196, 64] width 167 height 11
click at [113, 58] on input "a. Pareto diagram" at bounding box center [113, 56] width 0 height 3
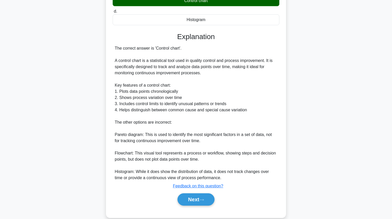
scroll to position [103, 0]
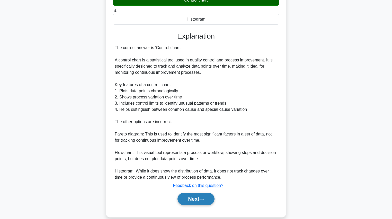
click at [204, 197] on button "Next" at bounding box center [196, 199] width 37 height 12
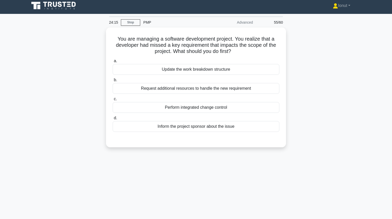
scroll to position [0, 0]
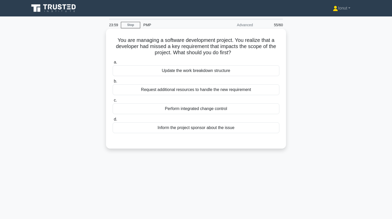
click at [194, 111] on div "Perform integrated change control" at bounding box center [196, 108] width 167 height 11
click at [113, 102] on input "c. Perform integrated change control" at bounding box center [113, 100] width 0 height 3
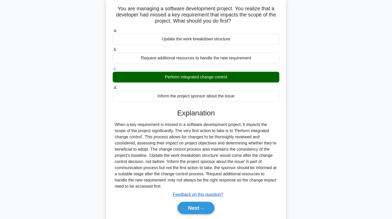
scroll to position [59, 0]
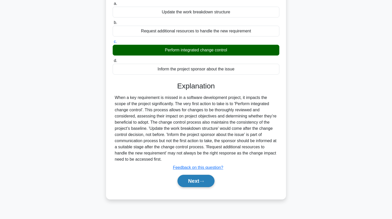
click at [192, 184] on button "Next" at bounding box center [196, 181] width 37 height 12
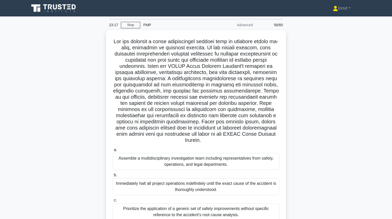
scroll to position [21, 0]
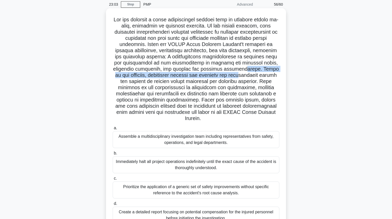
drag, startPoint x: 138, startPoint y: 72, endPoint x: 138, endPoint y: 82, distance: 9.3
click at [138, 82] on h5 ".spinner_0XTQ{transform-origin:center;animation:spinner_y6GP .75s linear infini…" at bounding box center [196, 69] width 168 height 106
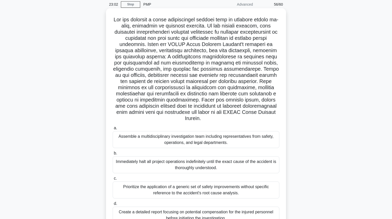
click at [139, 91] on h5 ".spinner_0XTQ{transform-origin:center;animation:spinner_y6GP .75s linear infini…" at bounding box center [196, 69] width 168 height 106
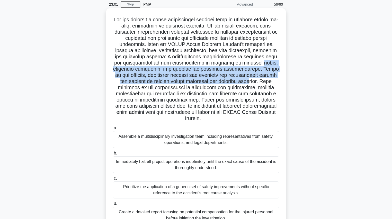
drag, startPoint x: 146, startPoint y: 74, endPoint x: 144, endPoint y: 87, distance: 13.1
click at [144, 87] on h5 ".spinner_0XTQ{transform-origin:center;animation:spinner_y6GP .75s linear infini…" at bounding box center [196, 69] width 168 height 106
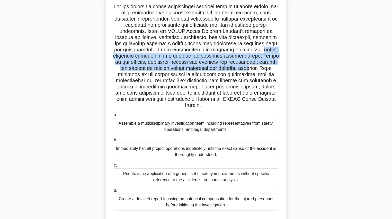
scroll to position [41, 0]
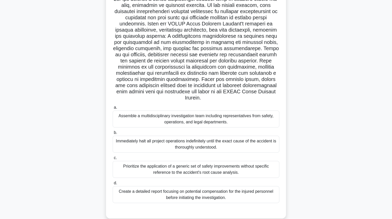
click at [160, 76] on h5 ".spinner_0XTQ{transform-origin:center;animation:spinner_y6GP .75s linear infini…" at bounding box center [196, 49] width 168 height 106
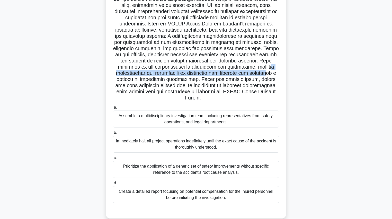
drag, startPoint x: 163, startPoint y: 73, endPoint x: 162, endPoint y: 78, distance: 5.2
click at [162, 78] on h5 ".spinner_0XTQ{transform-origin:center;animation:spinner_y6GP .75s linear infini…" at bounding box center [196, 49] width 168 height 106
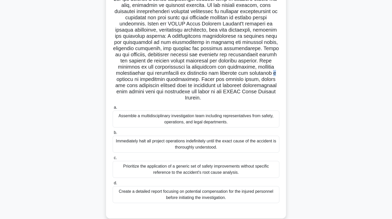
click at [171, 79] on h5 ".spinner_0XTQ{transform-origin:center;animation:spinner_y6GP .75s linear infini…" at bounding box center [196, 49] width 168 height 106
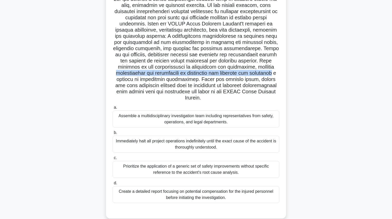
drag, startPoint x: 167, startPoint y: 74, endPoint x: 166, endPoint y: 82, distance: 7.7
click at [166, 82] on h5 ".spinner_0XTQ{transform-origin:center;animation:spinner_y6GP .75s linear infini…" at bounding box center [196, 49] width 168 height 106
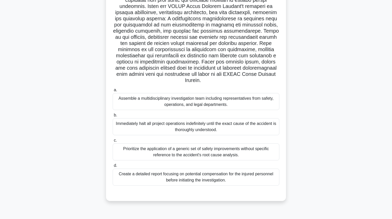
click at [170, 125] on div "Immediately halt all project operations indefinitely until the exact cause of t…" at bounding box center [196, 126] width 167 height 17
click at [113, 117] on input "b. Immediately halt all project operations indefinitely until the exact cause o…" at bounding box center [113, 115] width 0 height 3
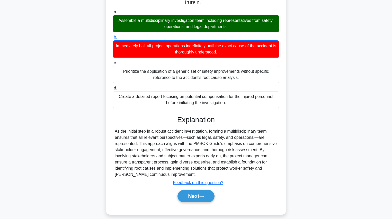
scroll to position [141, 0]
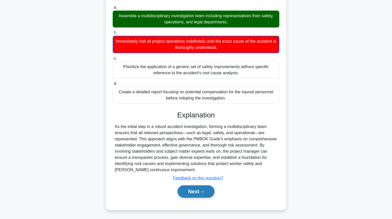
click at [188, 191] on button "Next" at bounding box center [196, 192] width 37 height 12
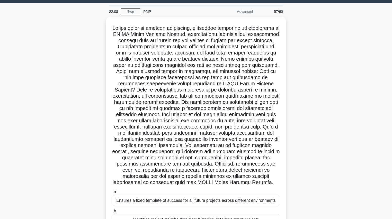
scroll to position [21, 0]
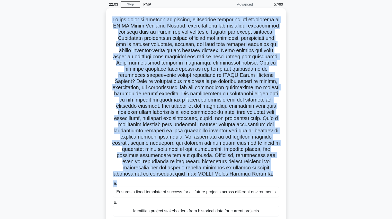
drag, startPoint x: 112, startPoint y: 20, endPoint x: 274, endPoint y: 182, distance: 228.8
click at [274, 182] on div ".spinner_0XTQ{transform-origin:center;animation:spinner_y6GP .75s linear infini…" at bounding box center [196, 139] width 176 height 258
copy div "In the realm of project management, especially following the guidelines of PMBO…"
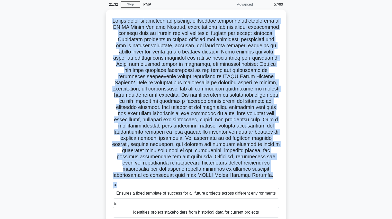
click at [73, 78] on div ".spinner_0XTQ{transform-origin:center;animation:spinner_y6GP .75s linear infini…" at bounding box center [196, 144] width 340 height 268
click at [74, 78] on div ".spinner_0XTQ{transform-origin:center;animation:spinner_y6GP .75s linear infini…" at bounding box center [196, 144] width 340 height 268
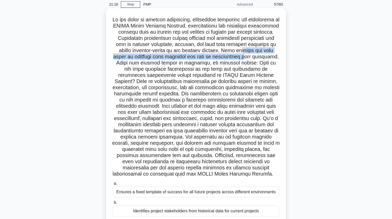
drag, startPoint x: 121, startPoint y: 56, endPoint x: 120, endPoint y: 65, distance: 9.0
click at [120, 65] on h5 ".spinner_0XTQ{transform-origin:center;animation:spinner_y6GP .75s linear infini…" at bounding box center [196, 96] width 168 height 161
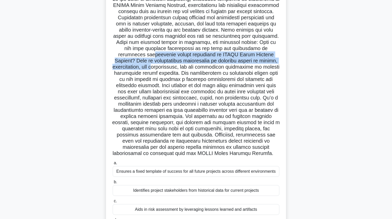
drag, startPoint x: 176, startPoint y: 55, endPoint x: 179, endPoint y: 66, distance: 11.1
click at [179, 66] on h5 ".spinner_0XTQ{transform-origin:center;animation:spinner_y6GP .75s linear infini…" at bounding box center [196, 76] width 168 height 161
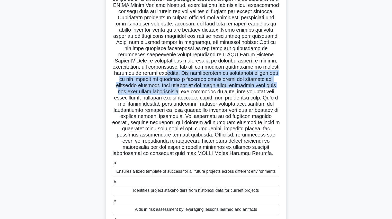
drag, startPoint x: 196, startPoint y: 71, endPoint x: 191, endPoint y: 90, distance: 19.5
click at [191, 90] on h5 ".spinner_0XTQ{transform-origin:center;animation:spinner_y6GP .75s linear infini…" at bounding box center [196, 76] width 168 height 161
click at [191, 84] on h5 ".spinner_0XTQ{transform-origin:center;animation:spinner_y6GP .75s linear infini…" at bounding box center [196, 76] width 168 height 161
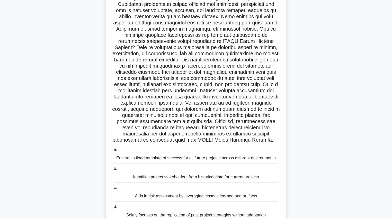
scroll to position [62, 0]
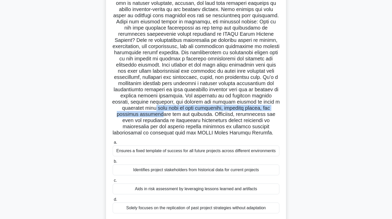
drag, startPoint x: 155, startPoint y: 105, endPoint x: 157, endPoint y: 112, distance: 6.8
click at [157, 112] on h5 ".spinner_0XTQ{transform-origin:center;animation:spinner_y6GP .75s linear infini…" at bounding box center [196, 55] width 168 height 161
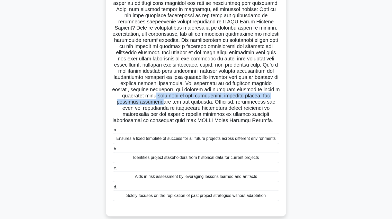
scroll to position [81, 0]
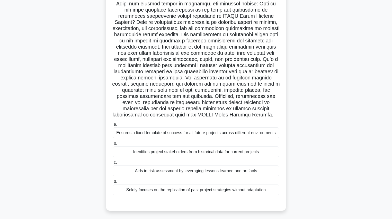
click at [78, 113] on div ".spinner_0XTQ{transform-origin:center;animation:spinner_y6GP .75s linear infini…" at bounding box center [196, 83] width 340 height 268
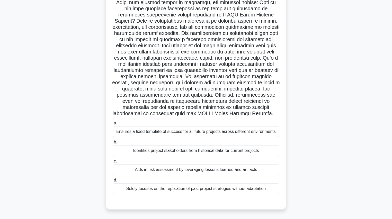
click at [166, 168] on div "Aids in risk assessment by leveraging lessons learned and artifacts" at bounding box center [196, 169] width 167 height 11
click at [113, 163] on input "c. Aids in risk assessment by leveraging lessons learned and artifacts" at bounding box center [113, 161] width 0 height 3
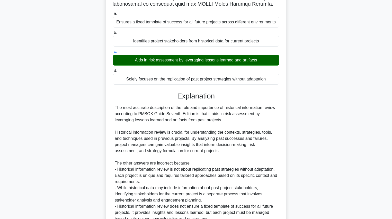
scroll to position [240, 0]
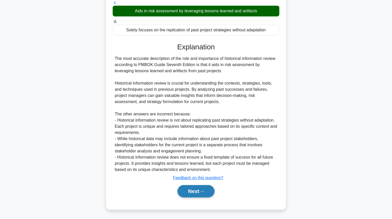
click at [197, 193] on button "Next" at bounding box center [196, 191] width 37 height 12
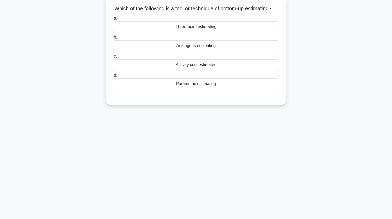
scroll to position [0, 0]
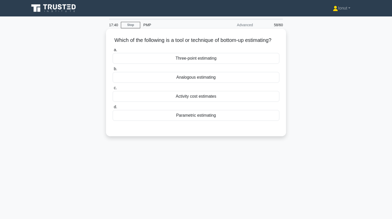
click at [170, 83] on div "Analogous estimating" at bounding box center [196, 77] width 167 height 11
click at [113, 71] on input "b. Analogous estimating" at bounding box center [113, 68] width 0 height 3
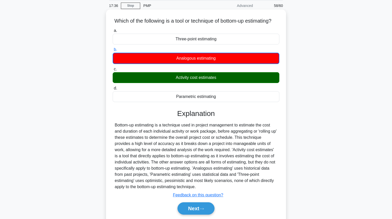
scroll to position [41, 0]
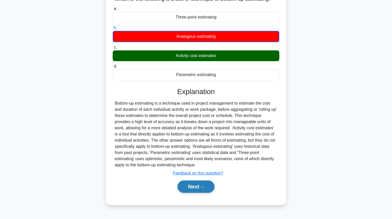
click at [200, 190] on button "Next" at bounding box center [196, 187] width 37 height 12
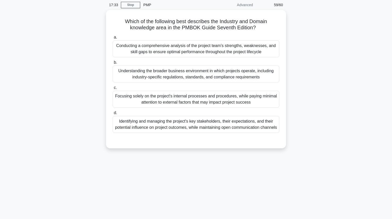
scroll to position [0, 0]
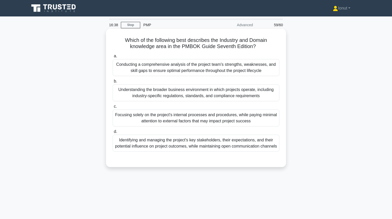
click at [183, 91] on div "Understanding the broader business environment in which projects operate, inclu…" at bounding box center [196, 92] width 167 height 17
click at [113, 83] on input "b. Understanding the broader business environment in which projects operate, in…" at bounding box center [113, 81] width 0 height 3
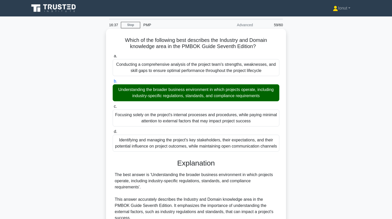
scroll to position [92, 0]
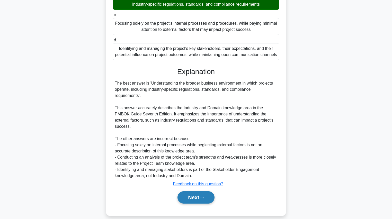
click at [204, 191] on button "Next" at bounding box center [196, 197] width 37 height 12
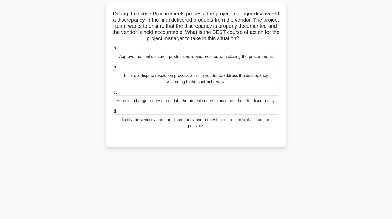
scroll to position [0, 0]
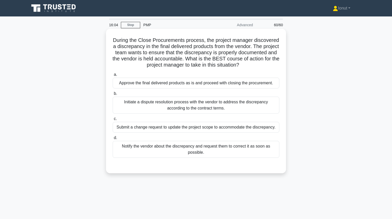
click at [132, 111] on div "Initiate a dispute resolution process with the vendor to address the discrepanc…" at bounding box center [196, 105] width 167 height 17
click at [113, 95] on input "b. Initiate a dispute resolution process with the vendor to address the discrep…" at bounding box center [113, 93] width 0 height 3
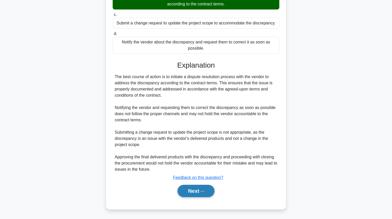
scroll to position [110, 0]
click at [189, 193] on button "Next" at bounding box center [196, 191] width 37 height 12
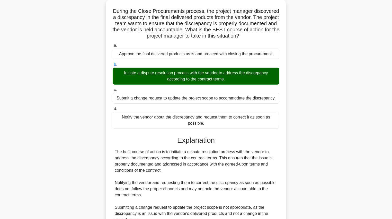
scroll to position [0, 0]
